Goal: Task Accomplishment & Management: Use online tool/utility

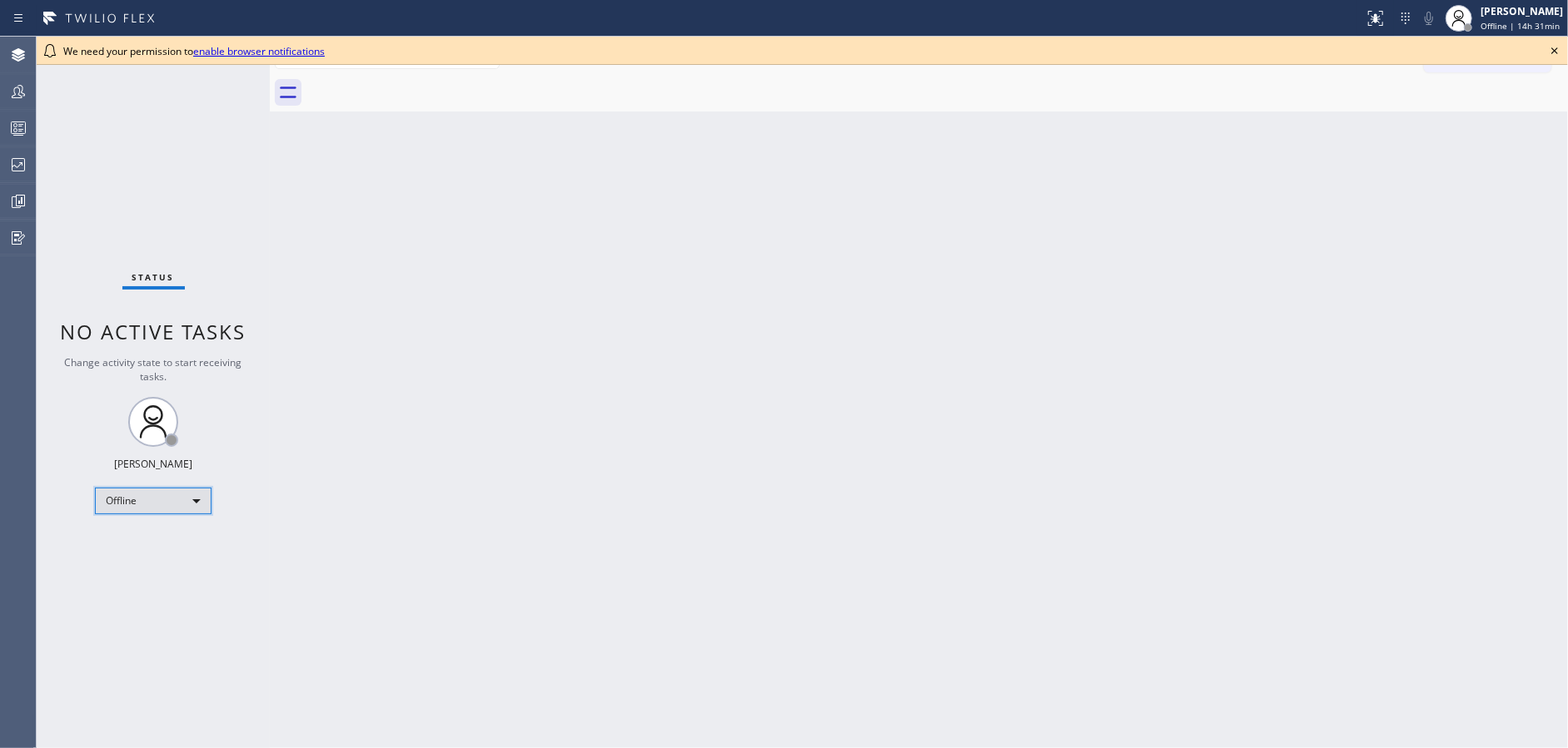
click at [140, 497] on div "Offline" at bounding box center [153, 500] width 117 height 26
click at [150, 538] on li "Available" at bounding box center [152, 543] width 113 height 20
click at [1558, 52] on icon at bounding box center [1554, 51] width 20 height 20
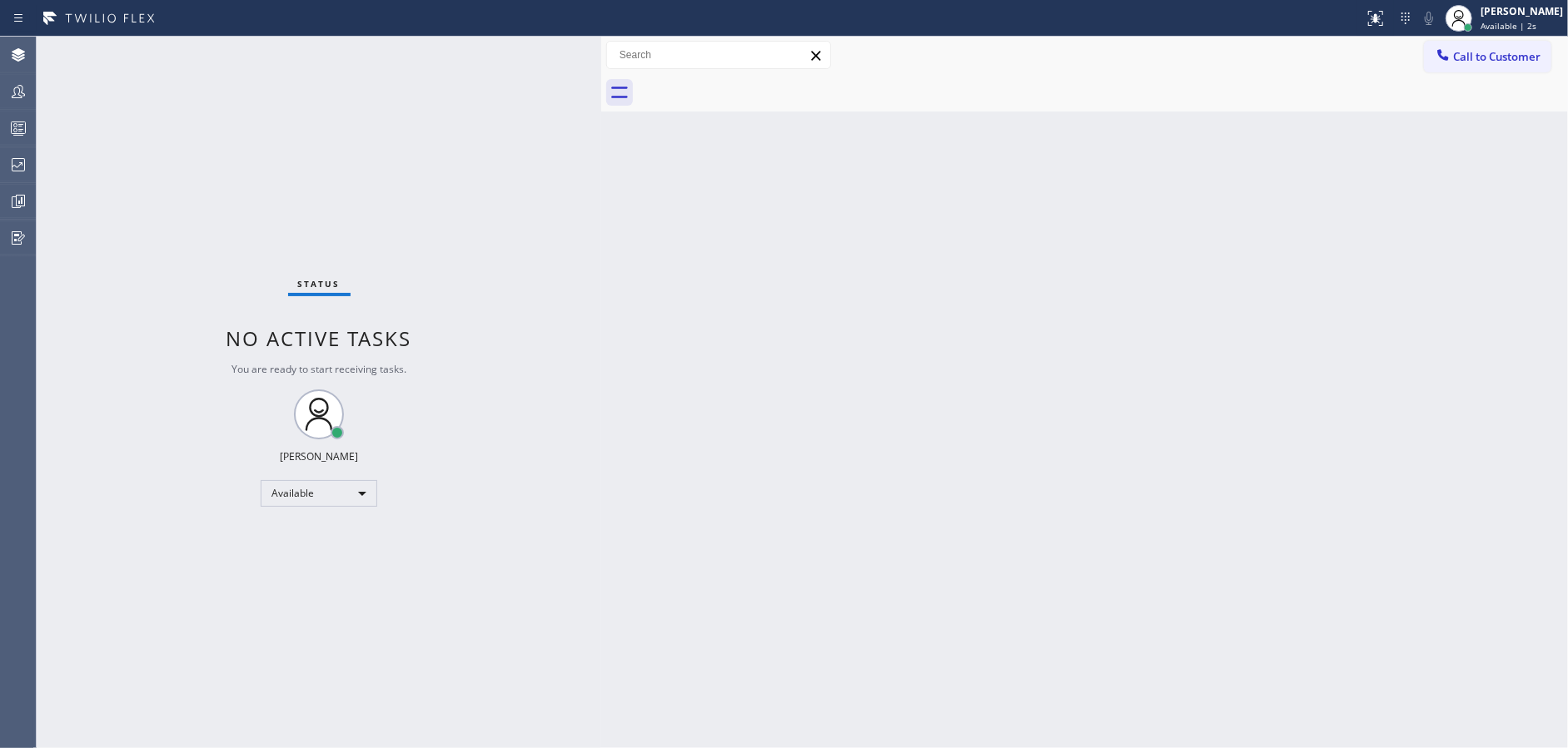
drag, startPoint x: 266, startPoint y: 46, endPoint x: 605, endPoint y: 98, distance: 343.0
click at [601, 54] on div at bounding box center [601, 392] width 0 height 712
click at [313, 494] on div "Available" at bounding box center [337, 493] width 117 height 26
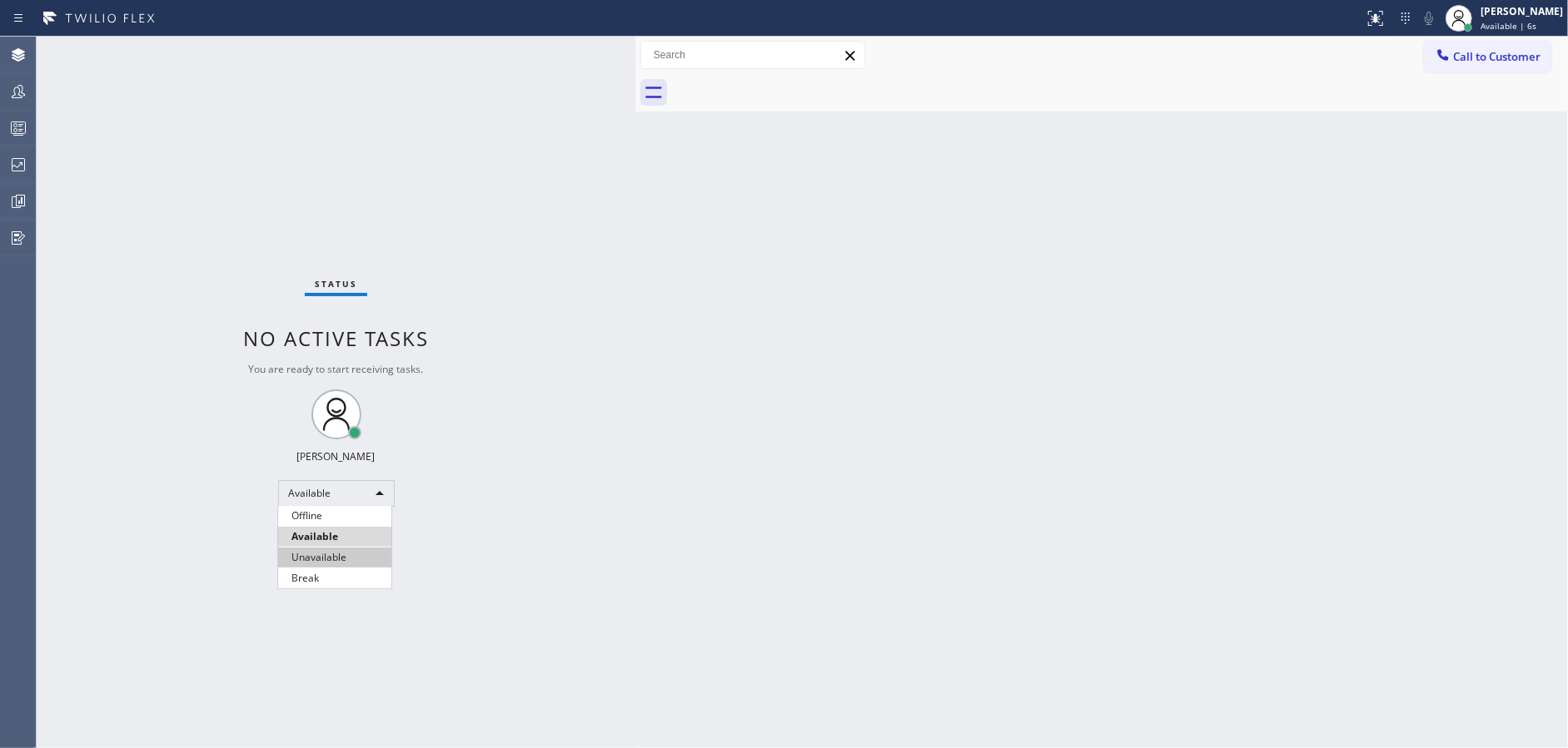
click at [327, 558] on li "Unavailable" at bounding box center [335, 558] width 113 height 20
click at [0, 121] on div at bounding box center [18, 128] width 36 height 20
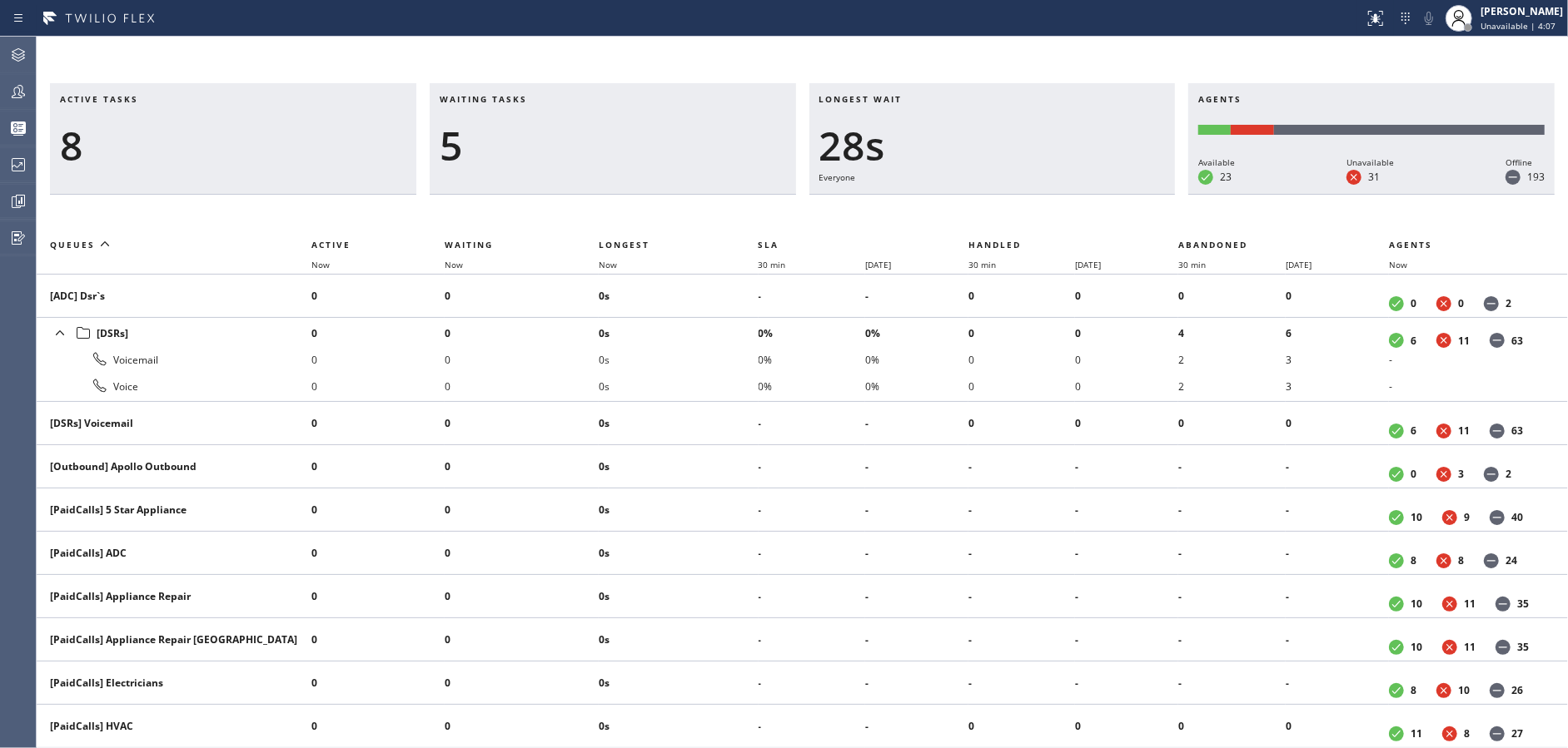
click at [278, 106] on h3 "Active tasks" at bounding box center [233, 106] width 346 height 25
click at [238, 65] on div "Active tasks 12 Waiting tasks 1 Longest wait 0 Agents Available 20 Unavailable …" at bounding box center [802, 392] width 1531 height 712
click at [263, 145] on div "9" at bounding box center [233, 145] width 346 height 48
click at [228, 130] on div "10" at bounding box center [233, 145] width 346 height 48
drag, startPoint x: 282, startPoint y: 143, endPoint x: 396, endPoint y: 40, distance: 153.6
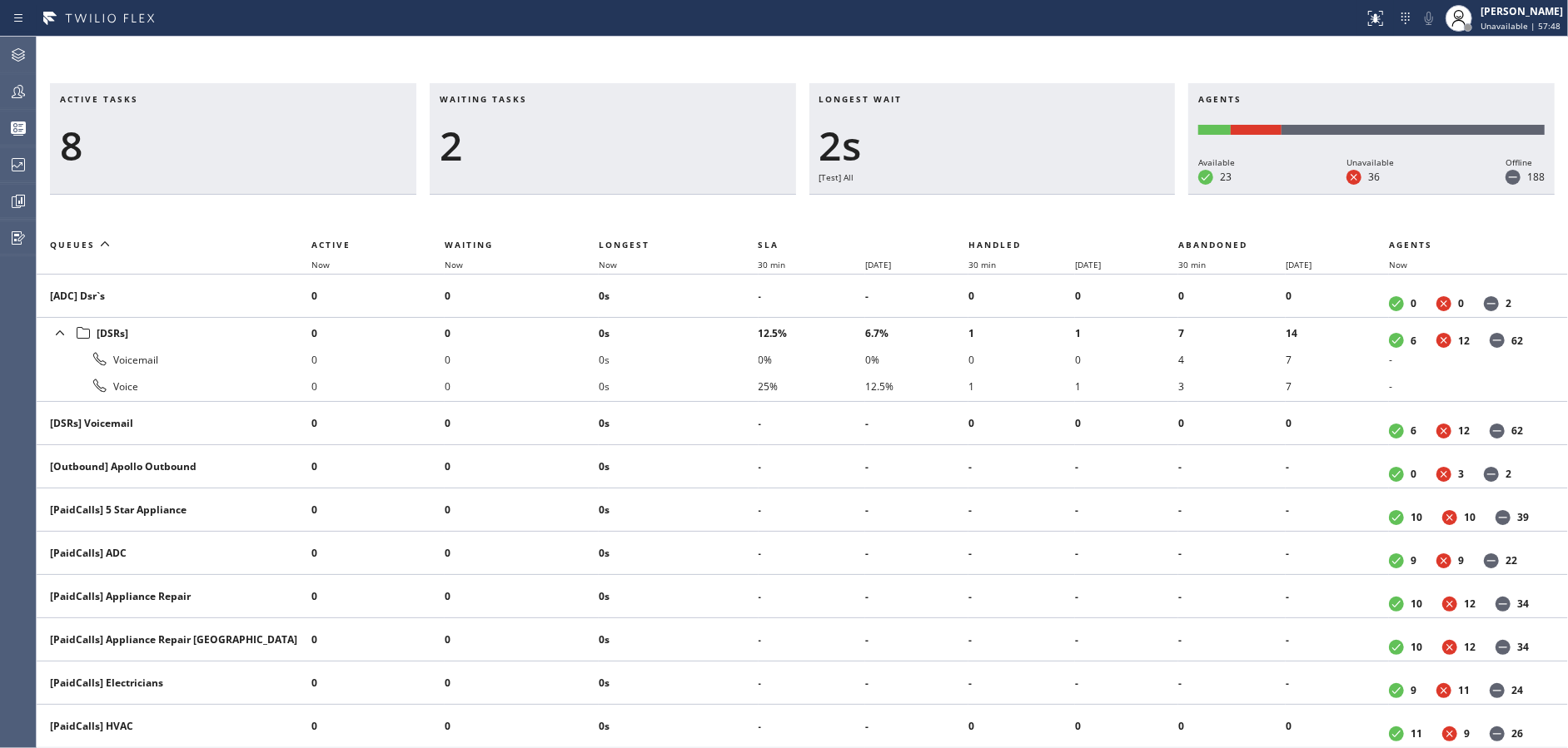
click at [282, 143] on div "8" at bounding box center [233, 145] width 346 height 48
drag, startPoint x: 266, startPoint y: 102, endPoint x: 979, endPoint y: 15, distance: 718.3
click at [285, 106] on h3 "Active tasks" at bounding box center [233, 106] width 346 height 25
drag, startPoint x: 279, startPoint y: 107, endPoint x: 642, endPoint y: 64, distance: 365.5
click at [290, 107] on h3 "Active tasks" at bounding box center [233, 106] width 346 height 25
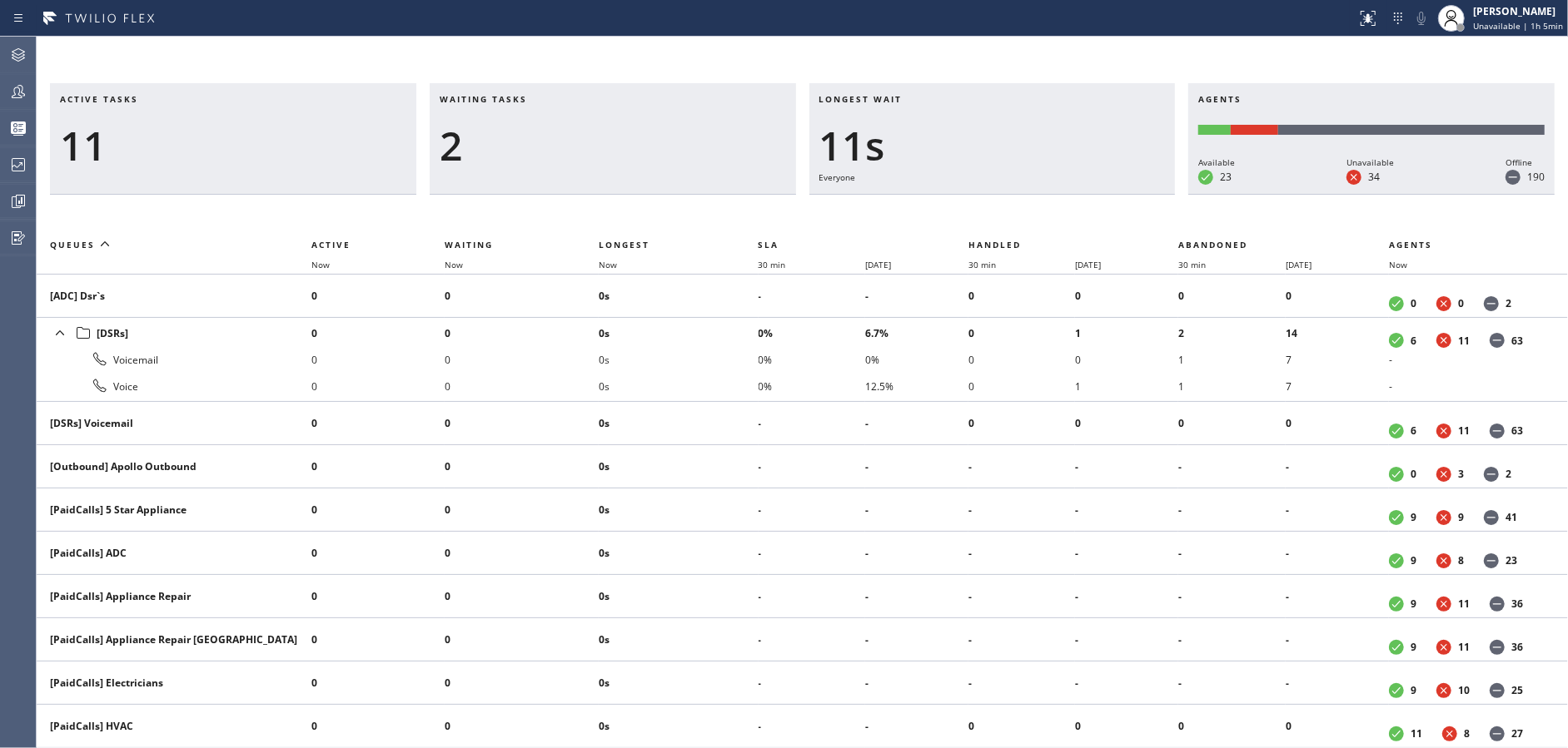
click at [601, 137] on div "2" at bounding box center [612, 145] width 346 height 48
click at [222, 145] on div "16" at bounding box center [233, 145] width 346 height 48
click at [249, 107] on h3 "Active tasks" at bounding box center [233, 106] width 346 height 25
